Goal: Task Accomplishment & Management: Use online tool/utility

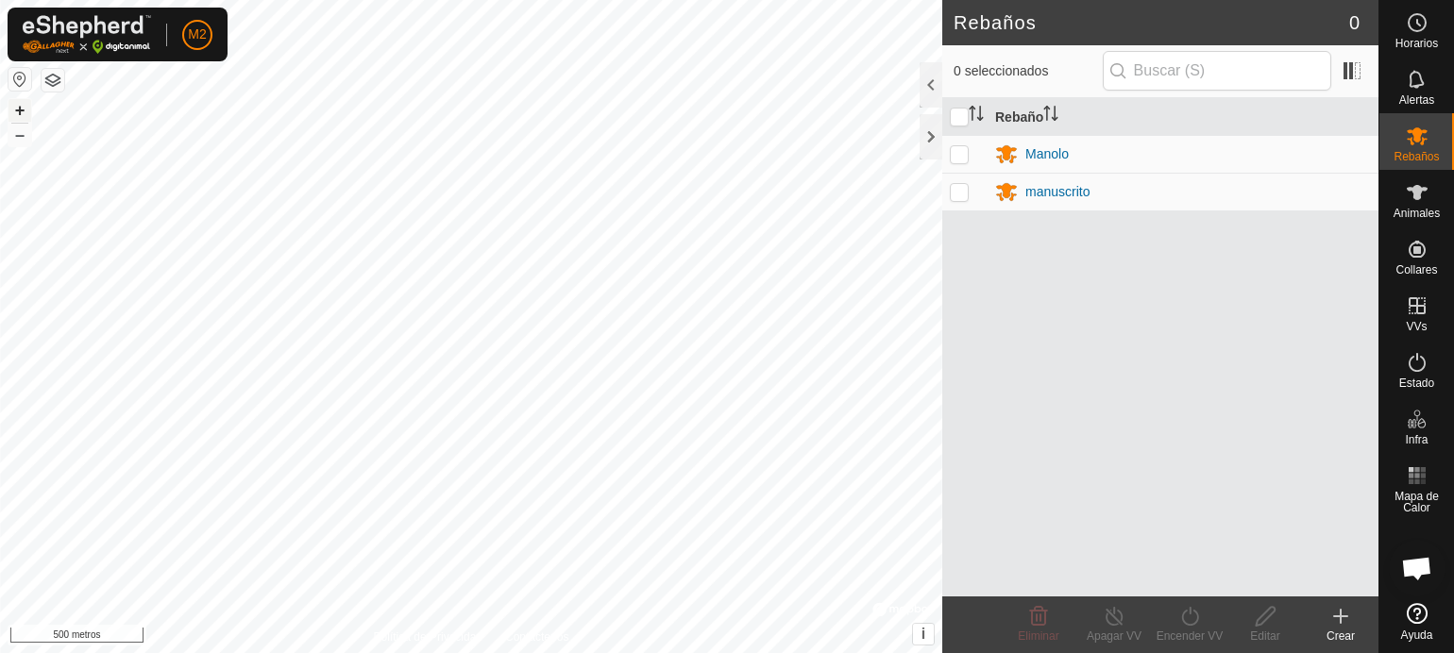
click at [19, 104] on font "+" at bounding box center [20, 110] width 10 height 20
click at [21, 105] on font "+" at bounding box center [20, 110] width 10 height 20
click at [950, 155] on p-checkbox at bounding box center [959, 153] width 19 height 15
checkbox input "true"
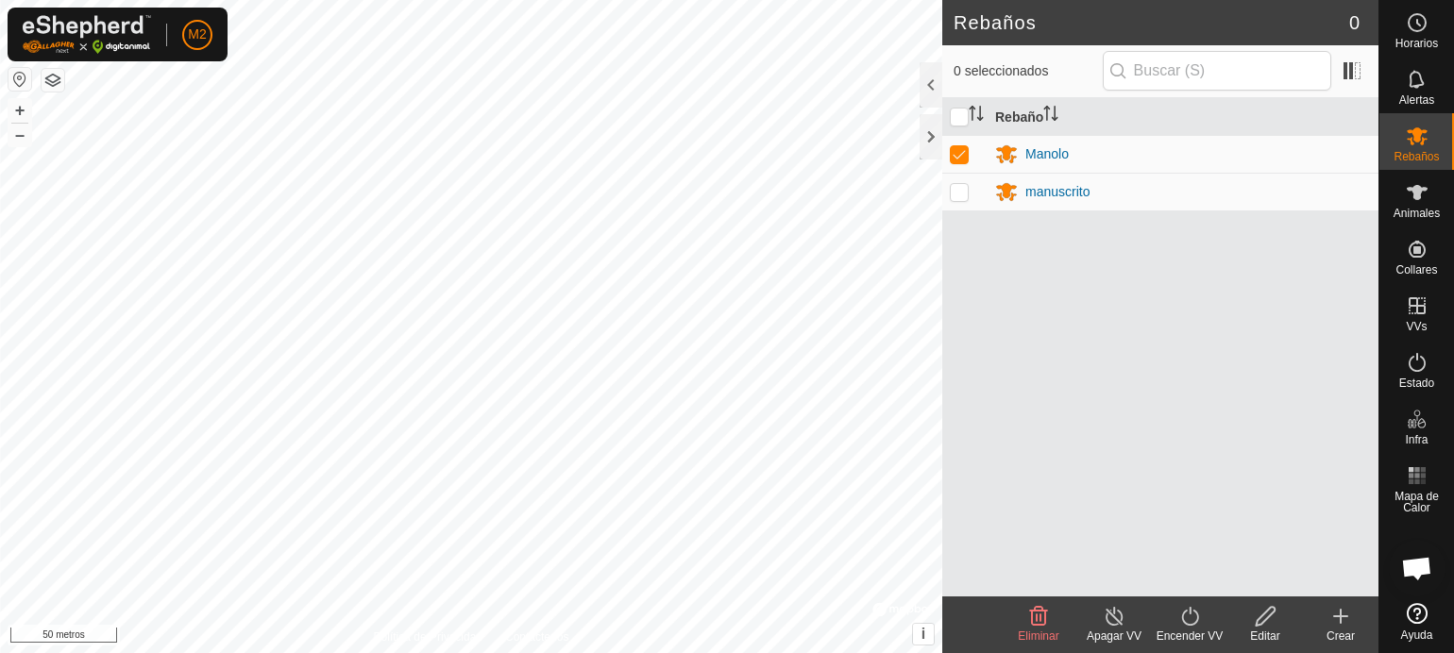
click at [955, 202] on td at bounding box center [964, 192] width 45 height 38
checkbox input "true"
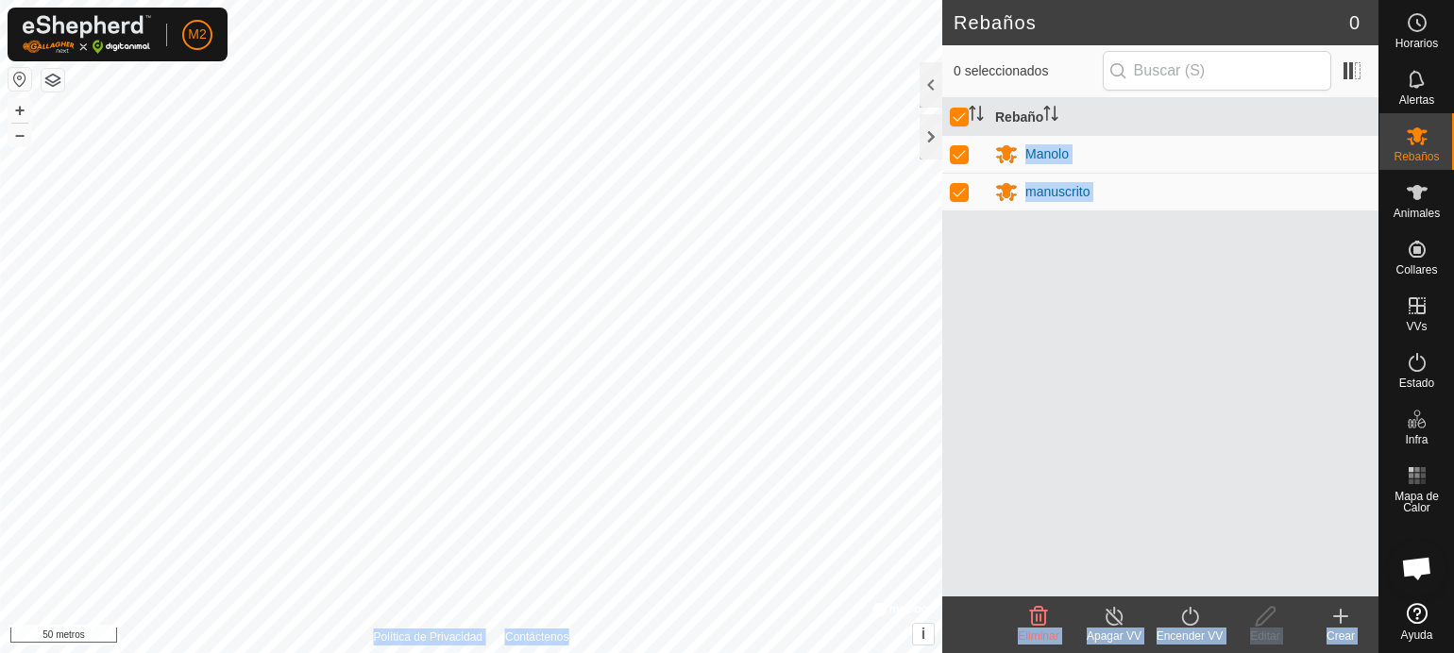
click at [870, 428] on div "Rebaños 0 0 seleccionados Rebaño Manolo manuscrito Eliminar Apagar VV Encender …" at bounding box center [689, 326] width 1378 height 653
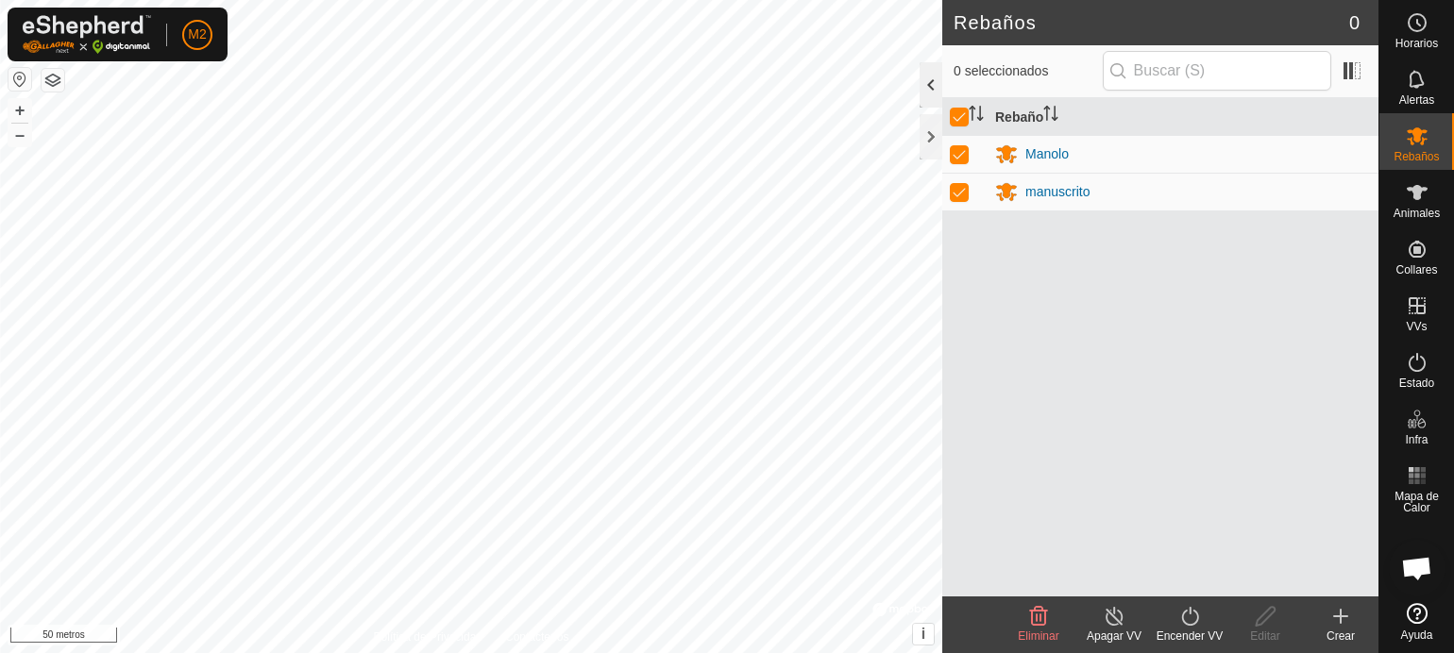
click at [933, 86] on div at bounding box center [930, 84] width 23 height 45
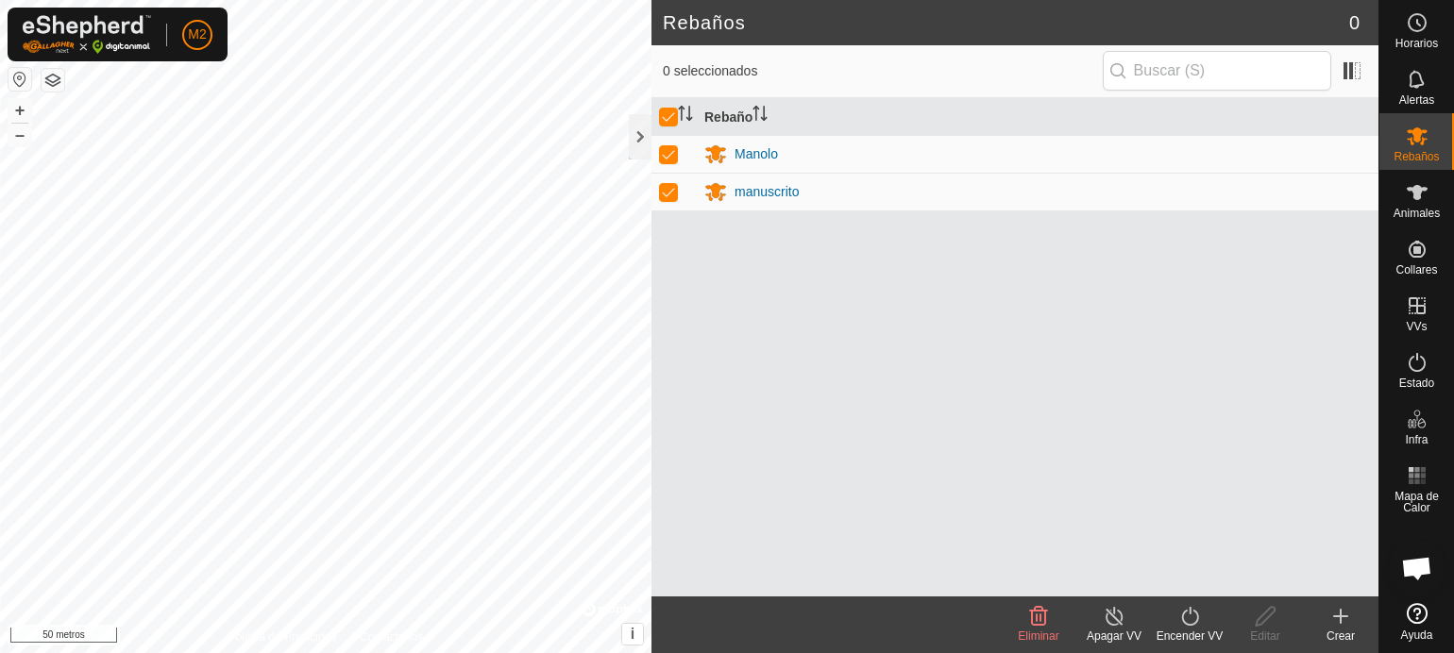
drag, startPoint x: 984, startPoint y: 403, endPoint x: 849, endPoint y: 389, distance: 136.7
click at [800, 384] on div "Rebaño Manolo manuscrito" at bounding box center [1014, 347] width 727 height 498
click at [1100, 626] on turn-off-svg-icon at bounding box center [1114, 616] width 76 height 23
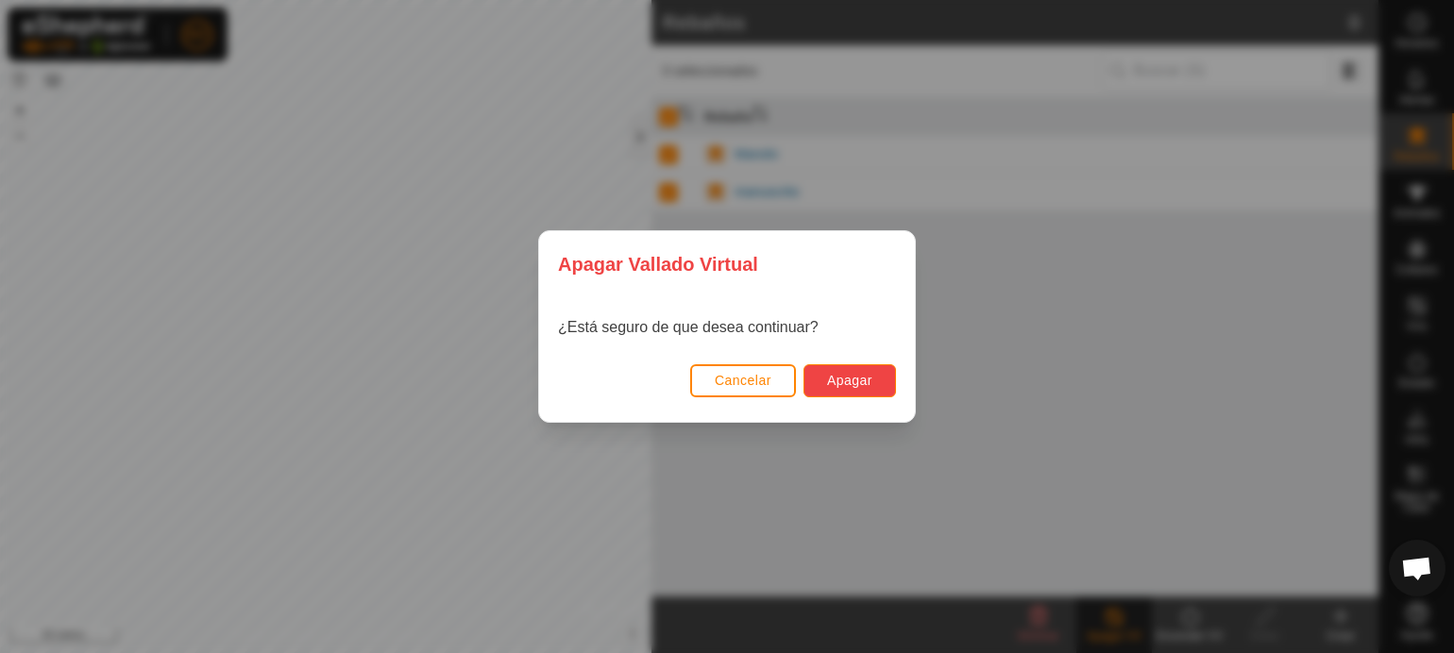
click at [846, 380] on font "Apagar" at bounding box center [849, 380] width 45 height 15
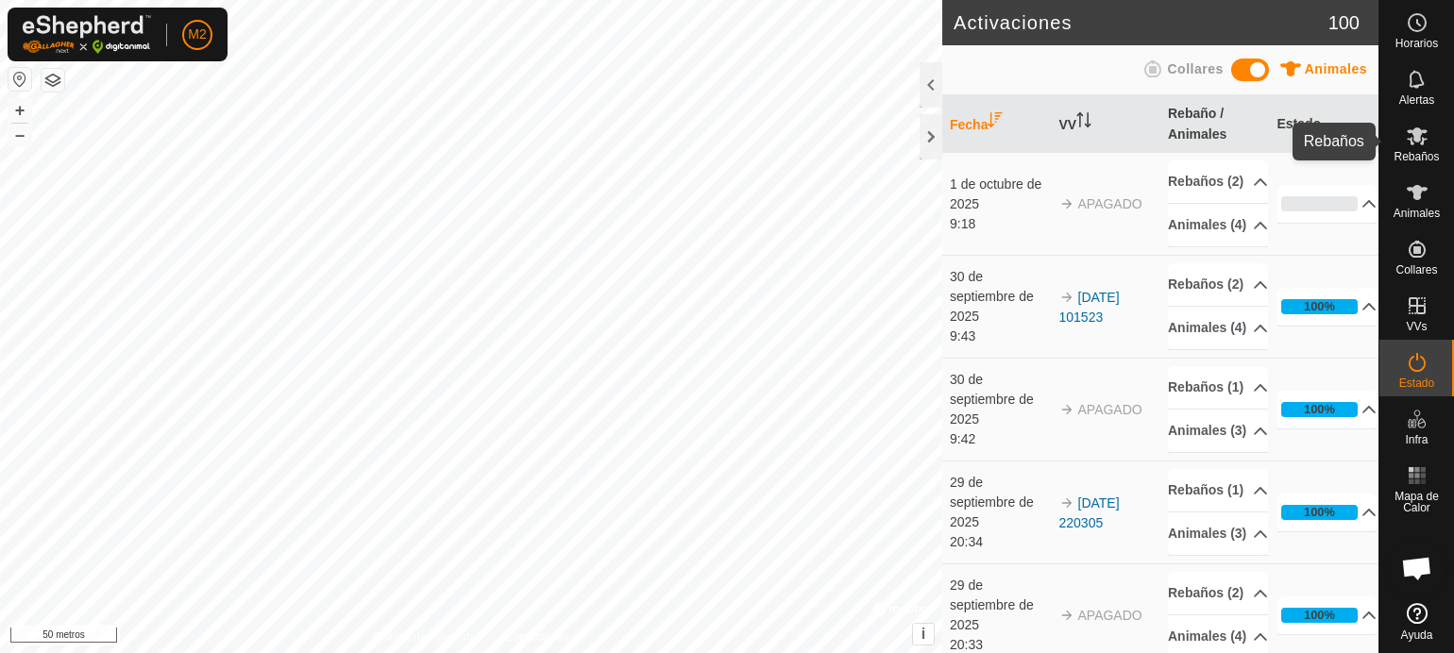
click at [1409, 158] on font "Rebaños" at bounding box center [1415, 156] width 45 height 13
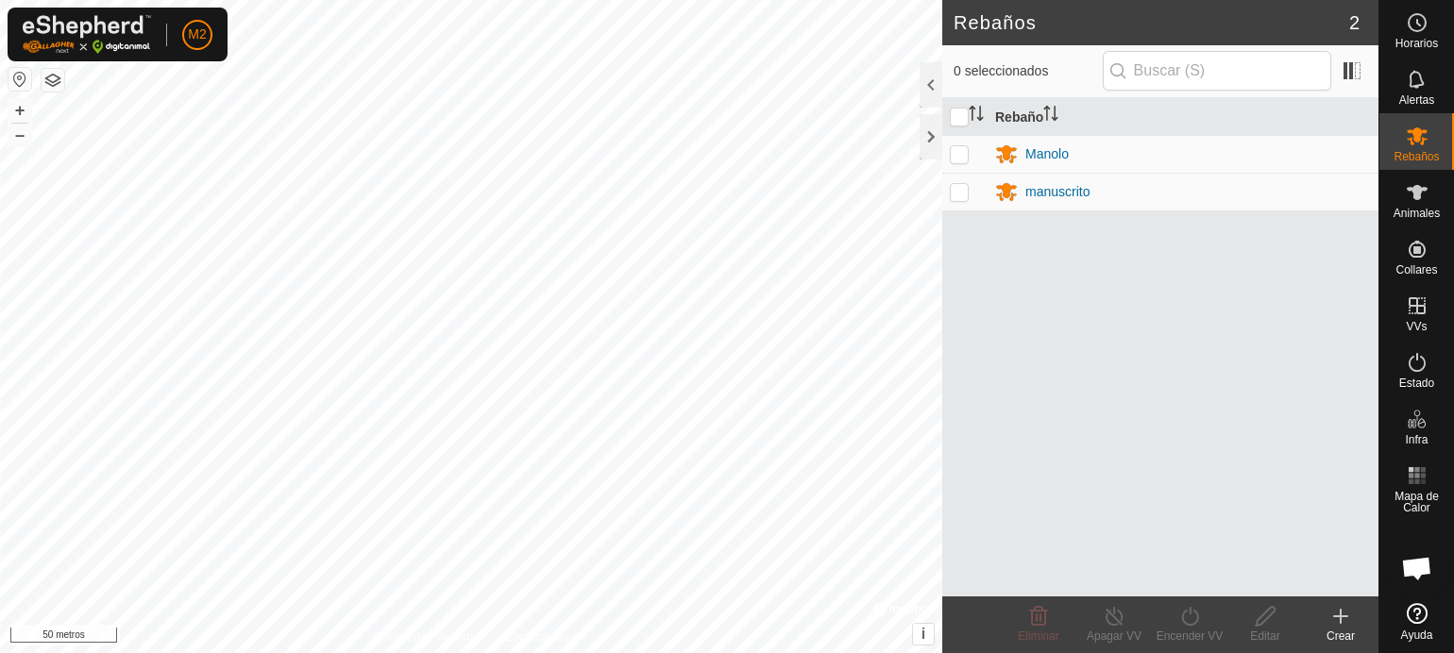
click at [963, 189] on p-checkbox at bounding box center [959, 191] width 19 height 15
checkbox input "true"
click at [1186, 618] on icon at bounding box center [1190, 616] width 24 height 23
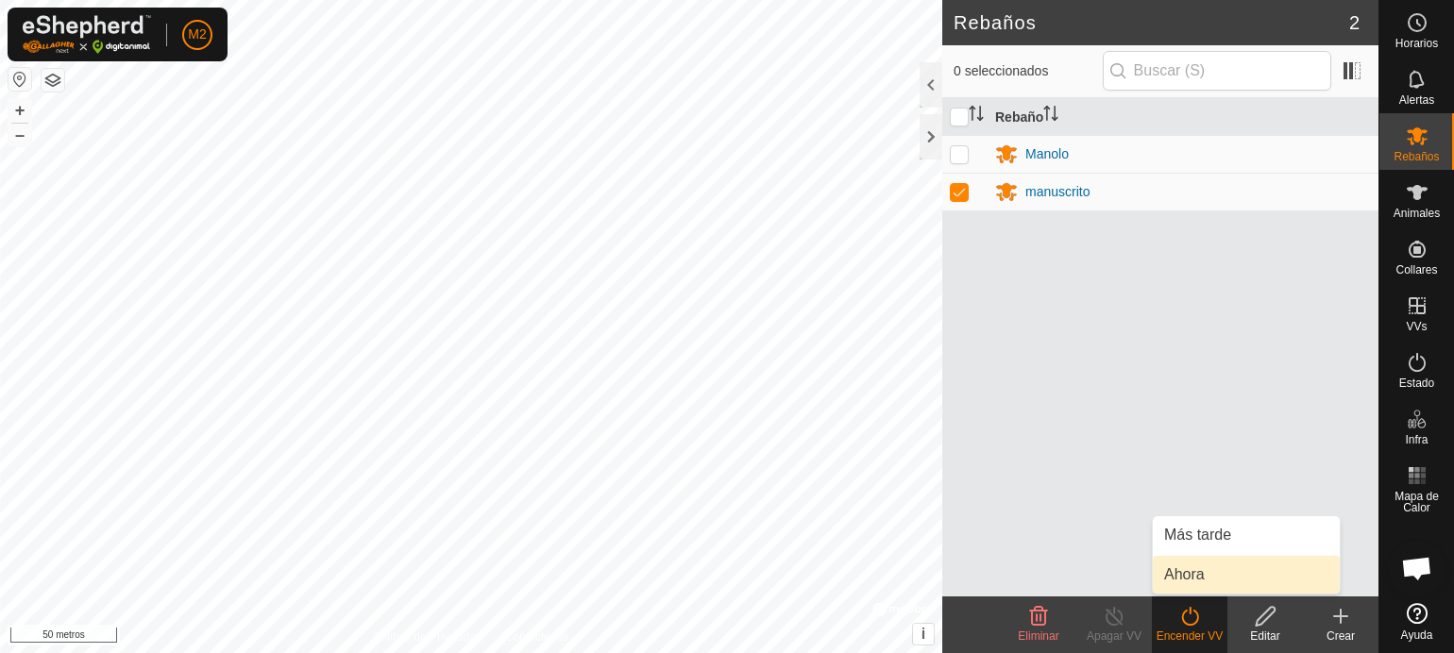
click at [1189, 573] on link "Ahora" at bounding box center [1245, 575] width 187 height 38
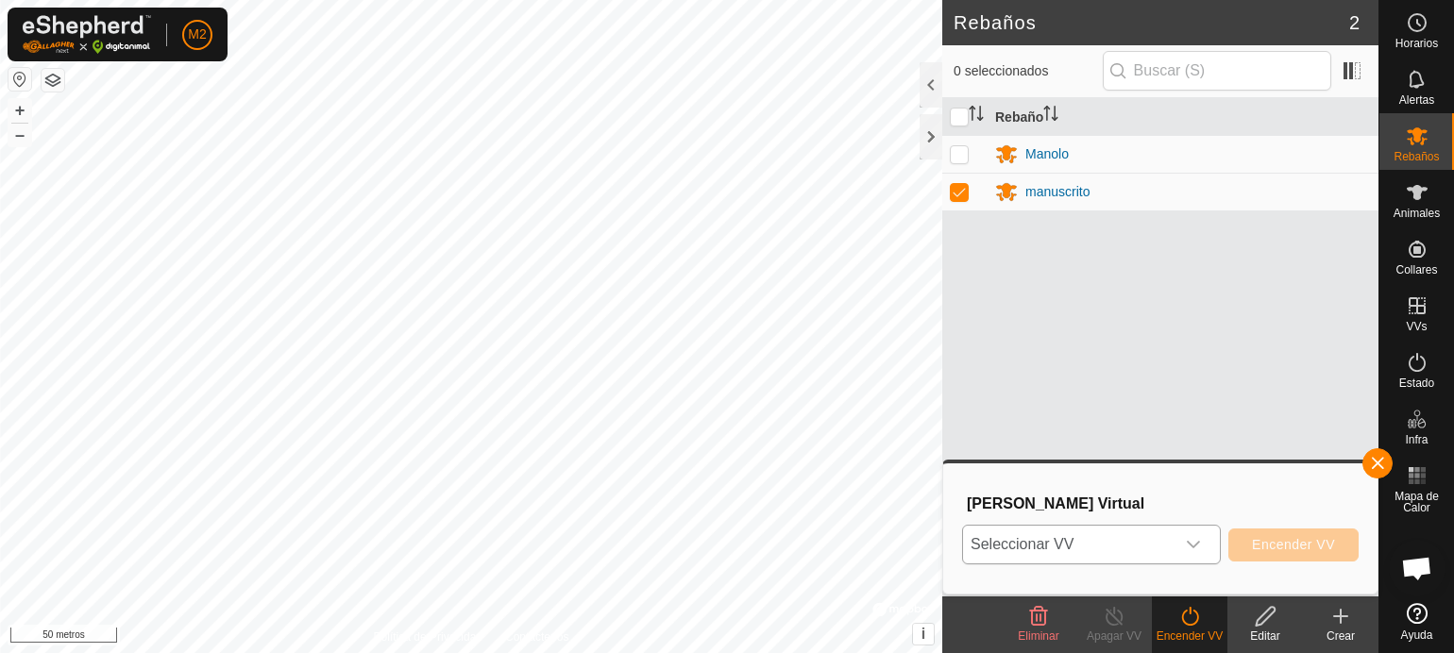
click at [1202, 546] on div "disparador desplegable" at bounding box center [1193, 545] width 38 height 38
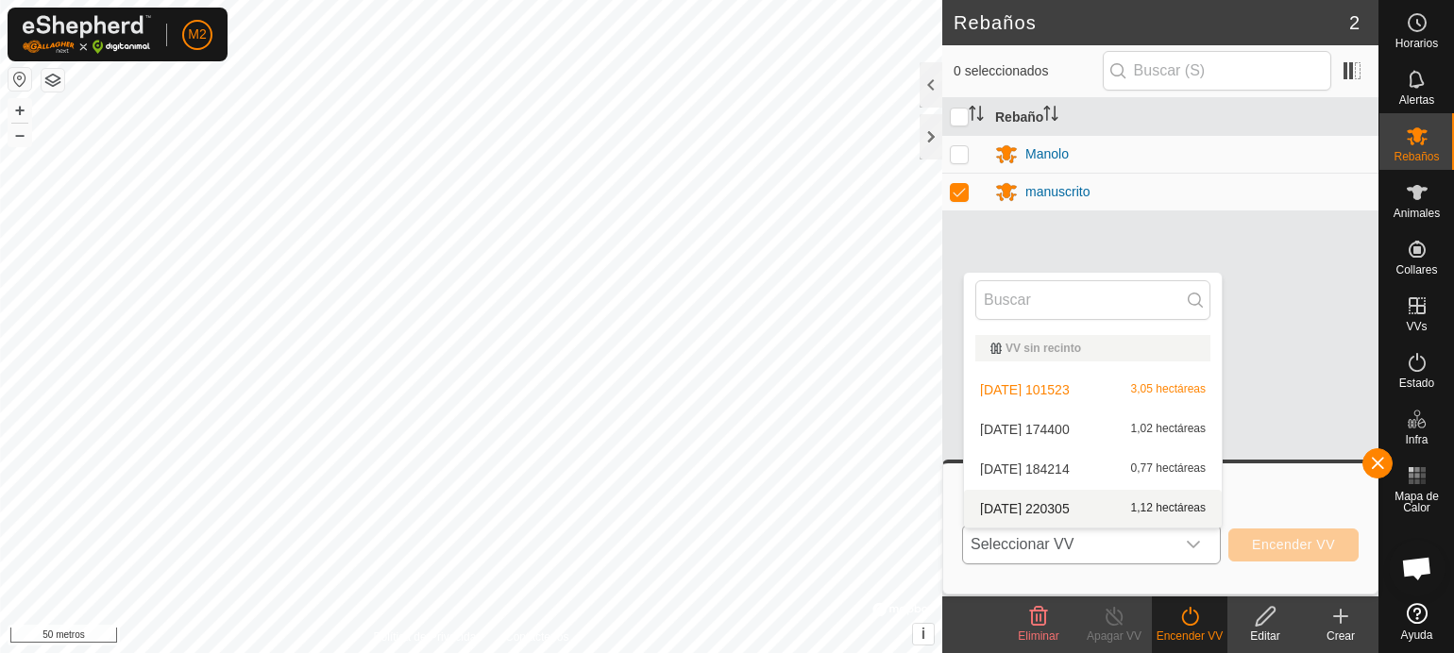
click at [1157, 508] on li "[DATE] 220305 1,12 hectáreas" at bounding box center [1093, 509] width 258 height 38
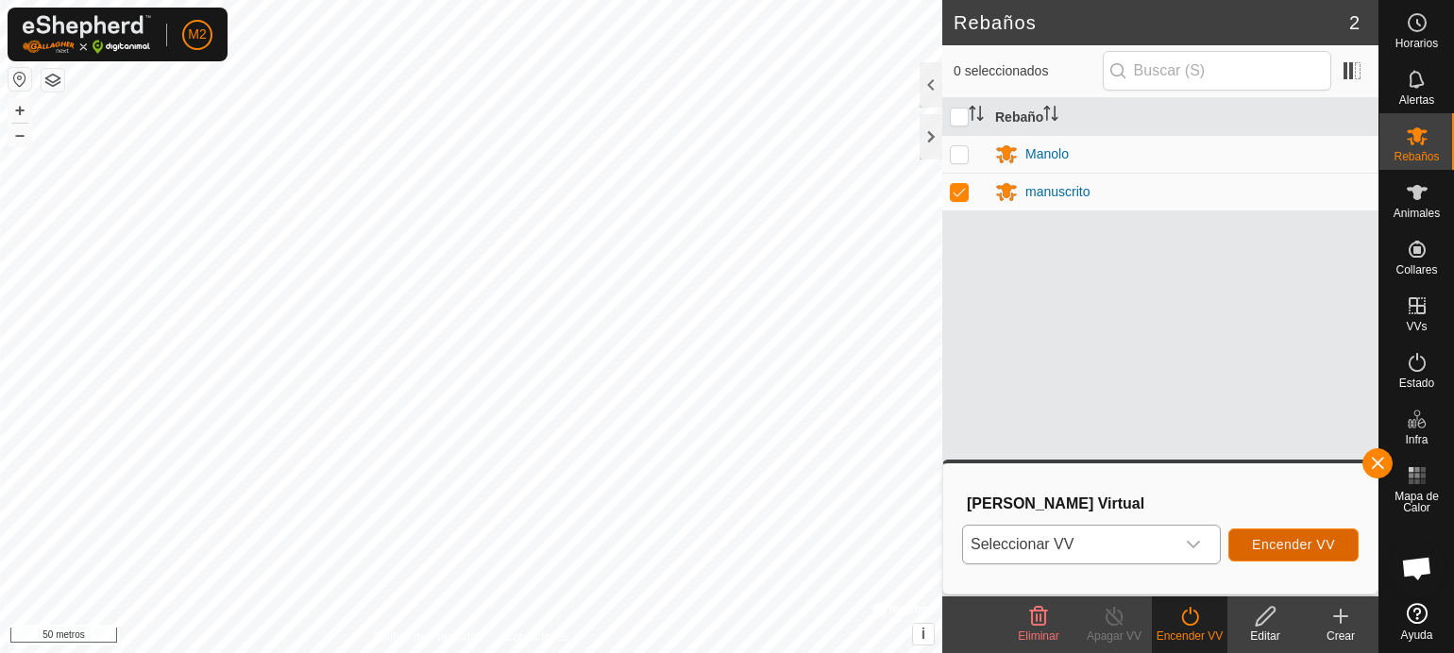
click at [1315, 547] on font "Encender VV" at bounding box center [1293, 544] width 83 height 15
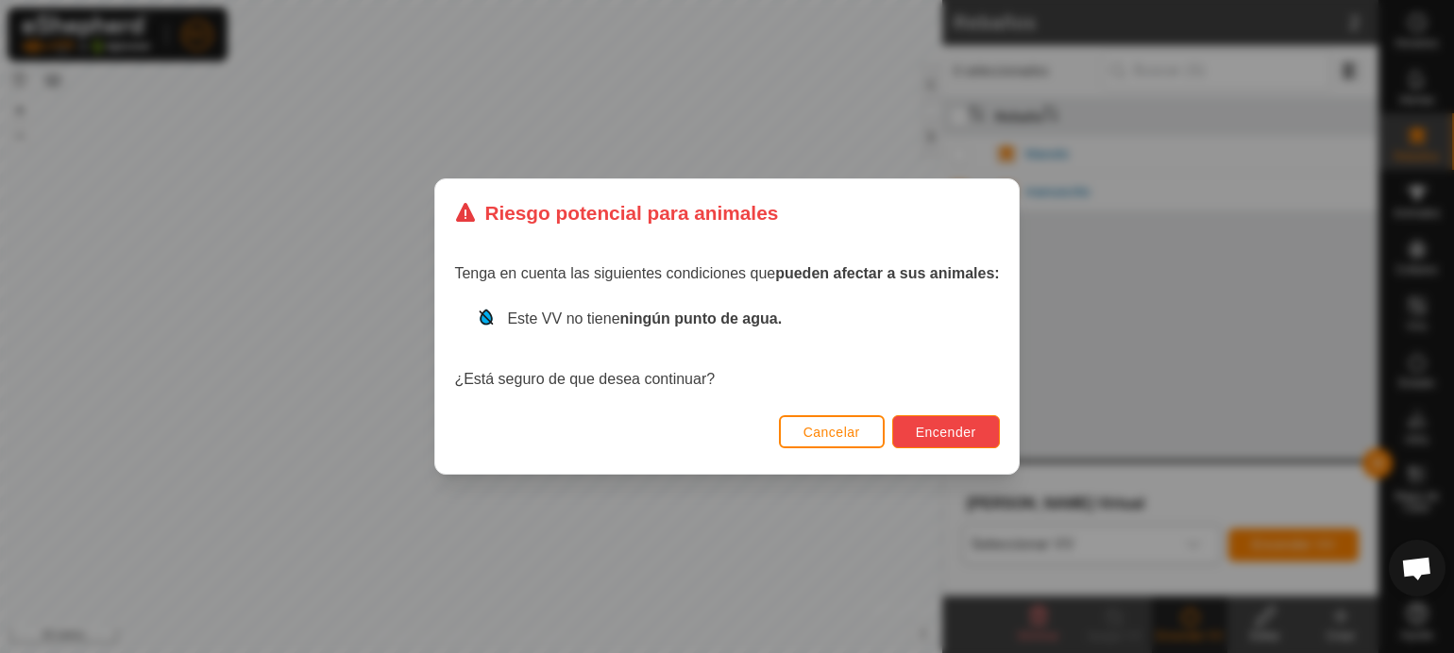
click at [951, 420] on button "Encender" at bounding box center [946, 431] width 108 height 33
